Goal: Navigation & Orientation: Find specific page/section

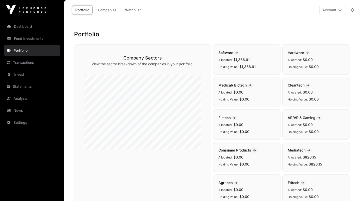
scroll to position [85, 0]
click at [41, 38] on link "Fund Investments" at bounding box center [32, 38] width 56 height 11
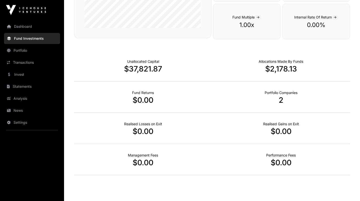
scroll to position [291, 0]
click at [40, 51] on link "Portfolio" at bounding box center [32, 50] width 56 height 11
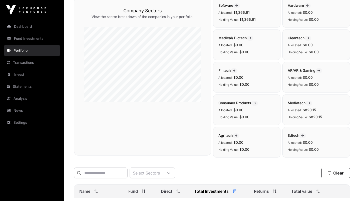
scroll to position [128, 0]
